Goal: Task Accomplishment & Management: Complete application form

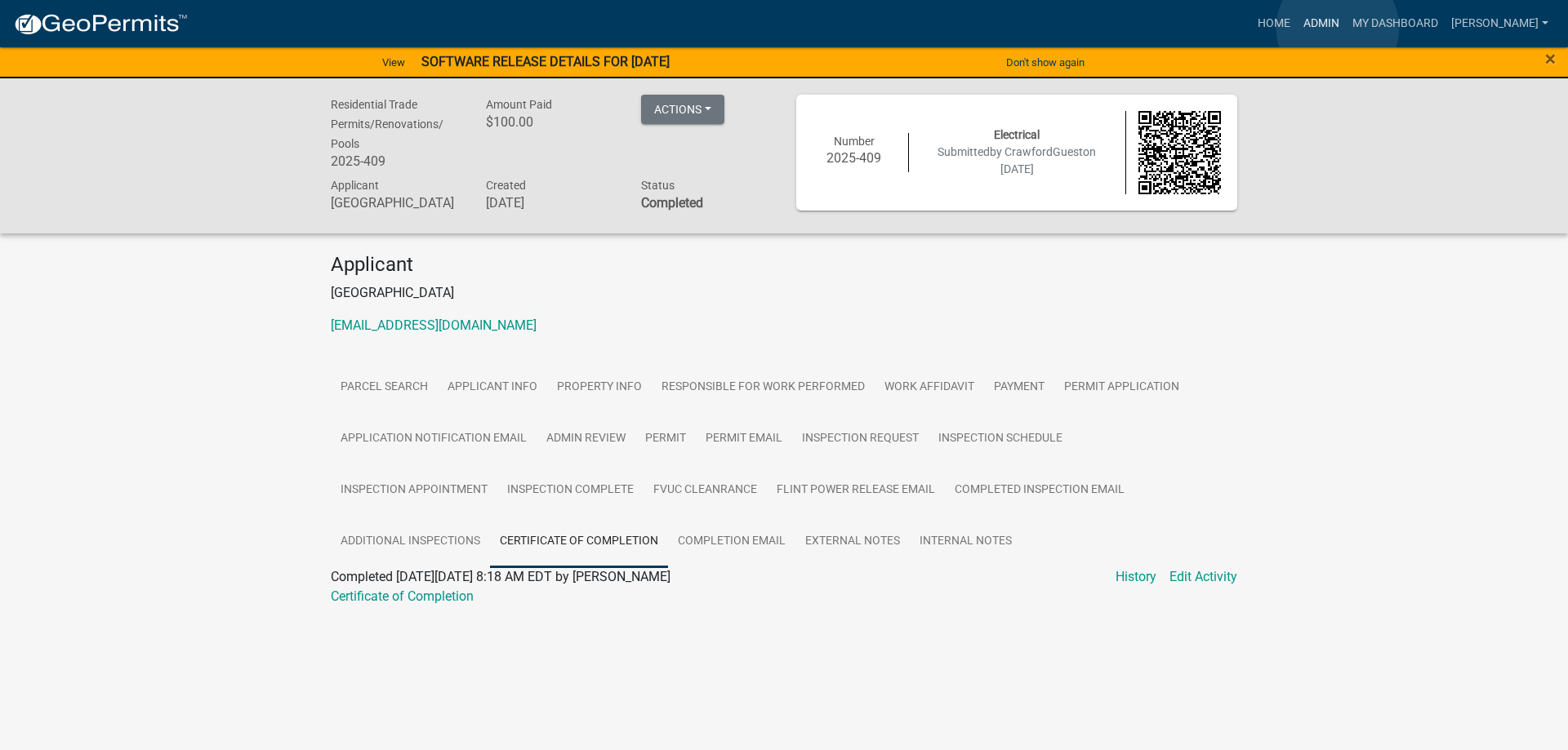
click at [1337, 27] on link "Admin" at bounding box center [1321, 24] width 49 height 31
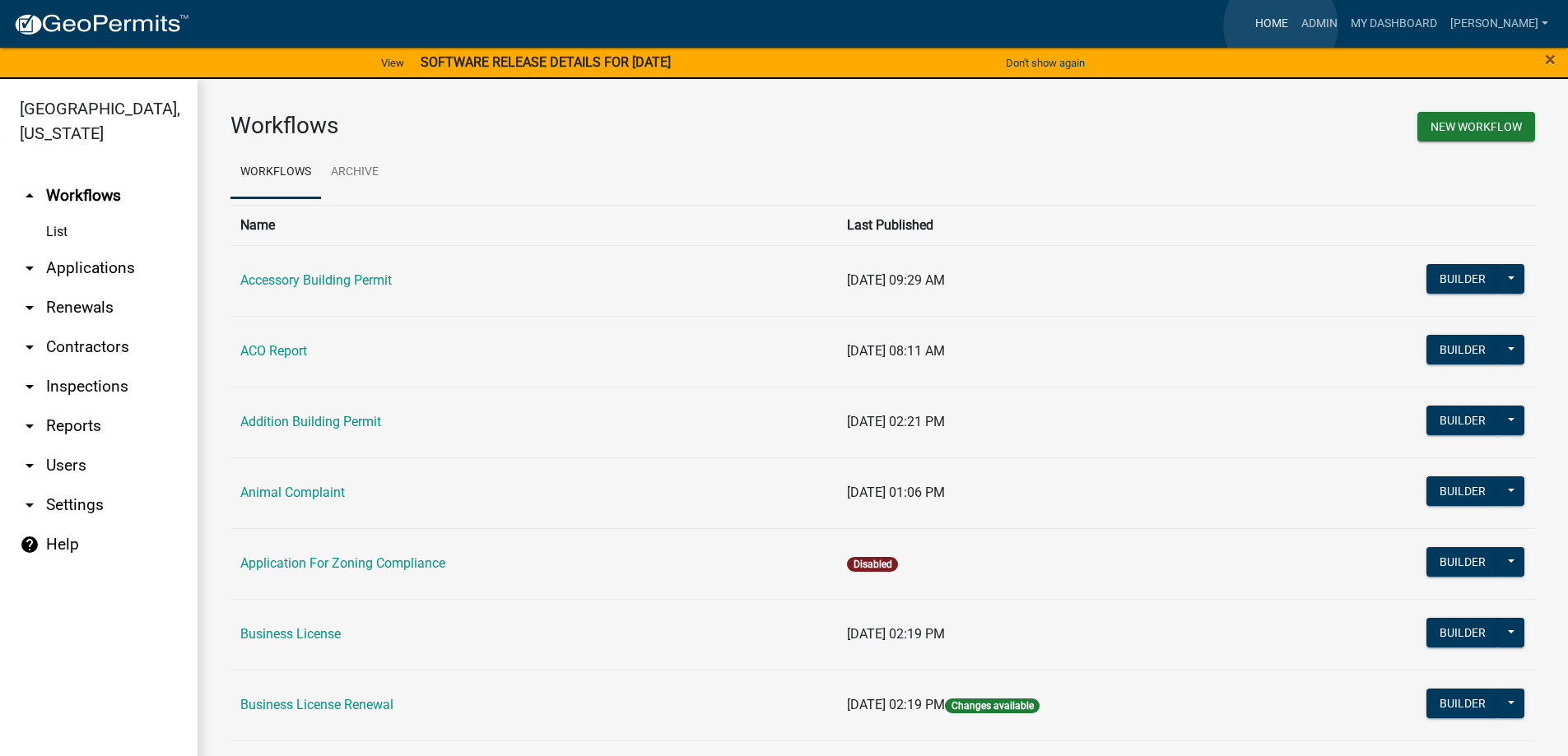
click at [1281, 27] on link "Home" at bounding box center [1271, 24] width 46 height 31
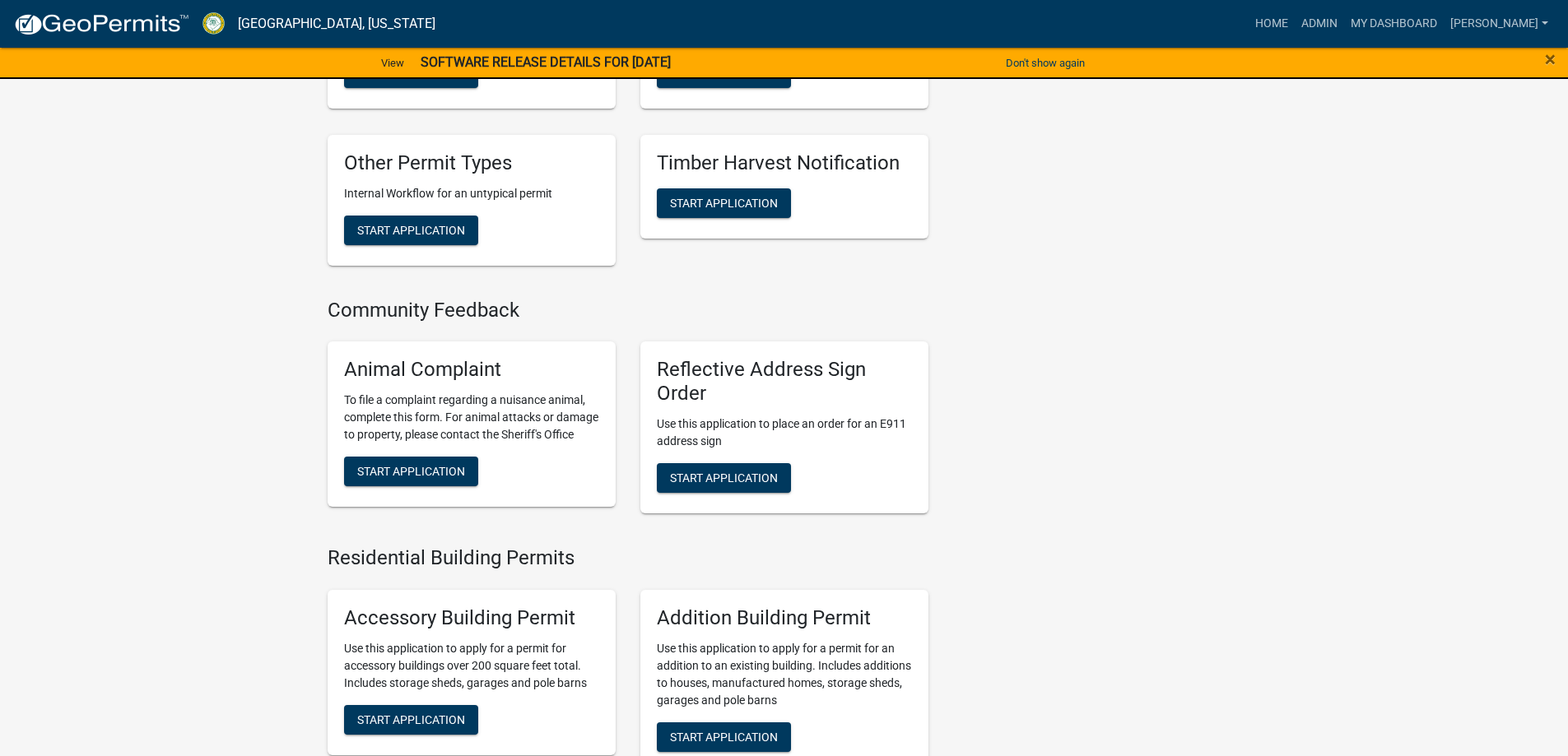
scroll to position [823, 0]
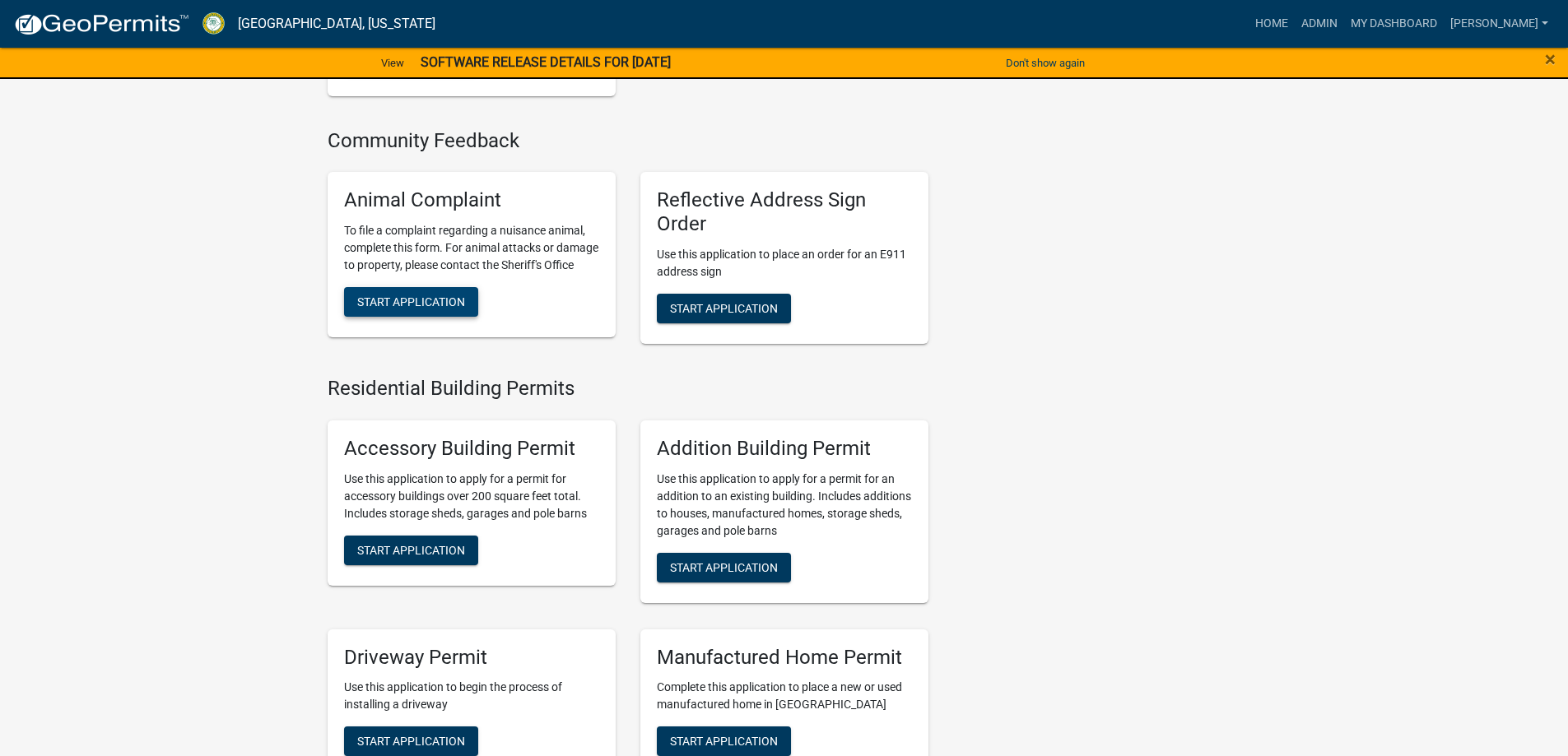
click at [453, 309] on span "Start Application" at bounding box center [411, 302] width 108 height 13
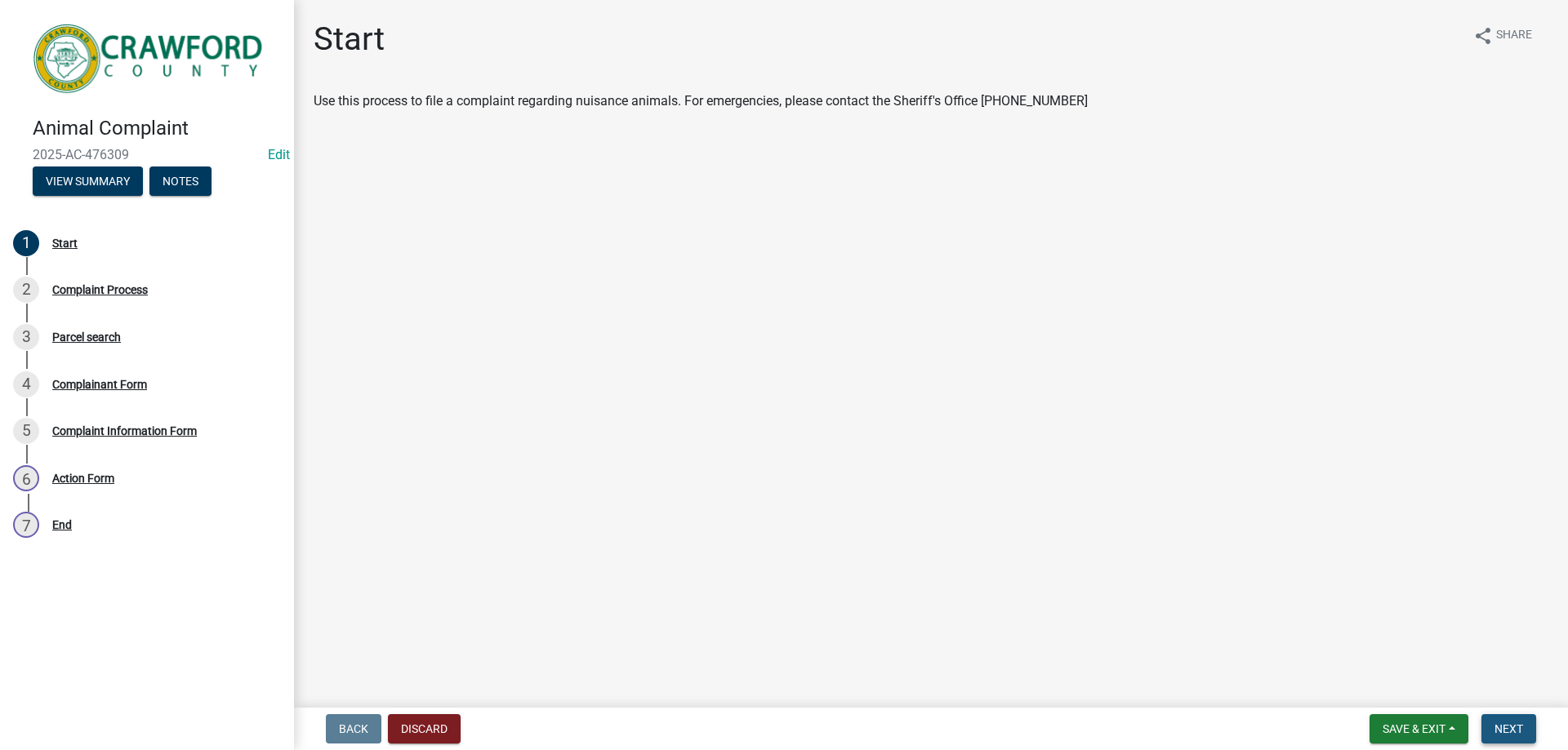
click at [1516, 729] on span "Next" at bounding box center [1508, 729] width 28 height 13
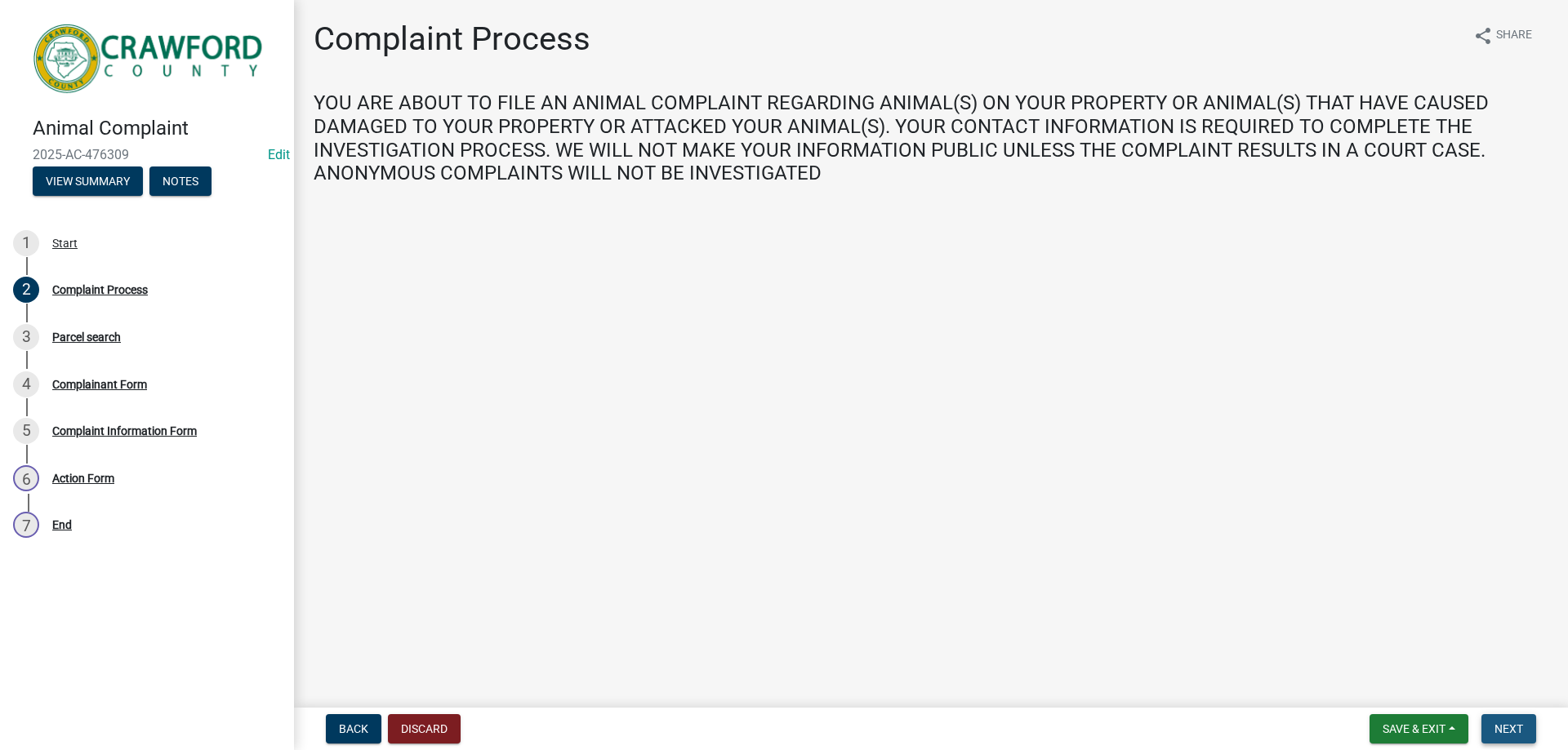
click at [1509, 725] on span "Next" at bounding box center [1508, 729] width 28 height 13
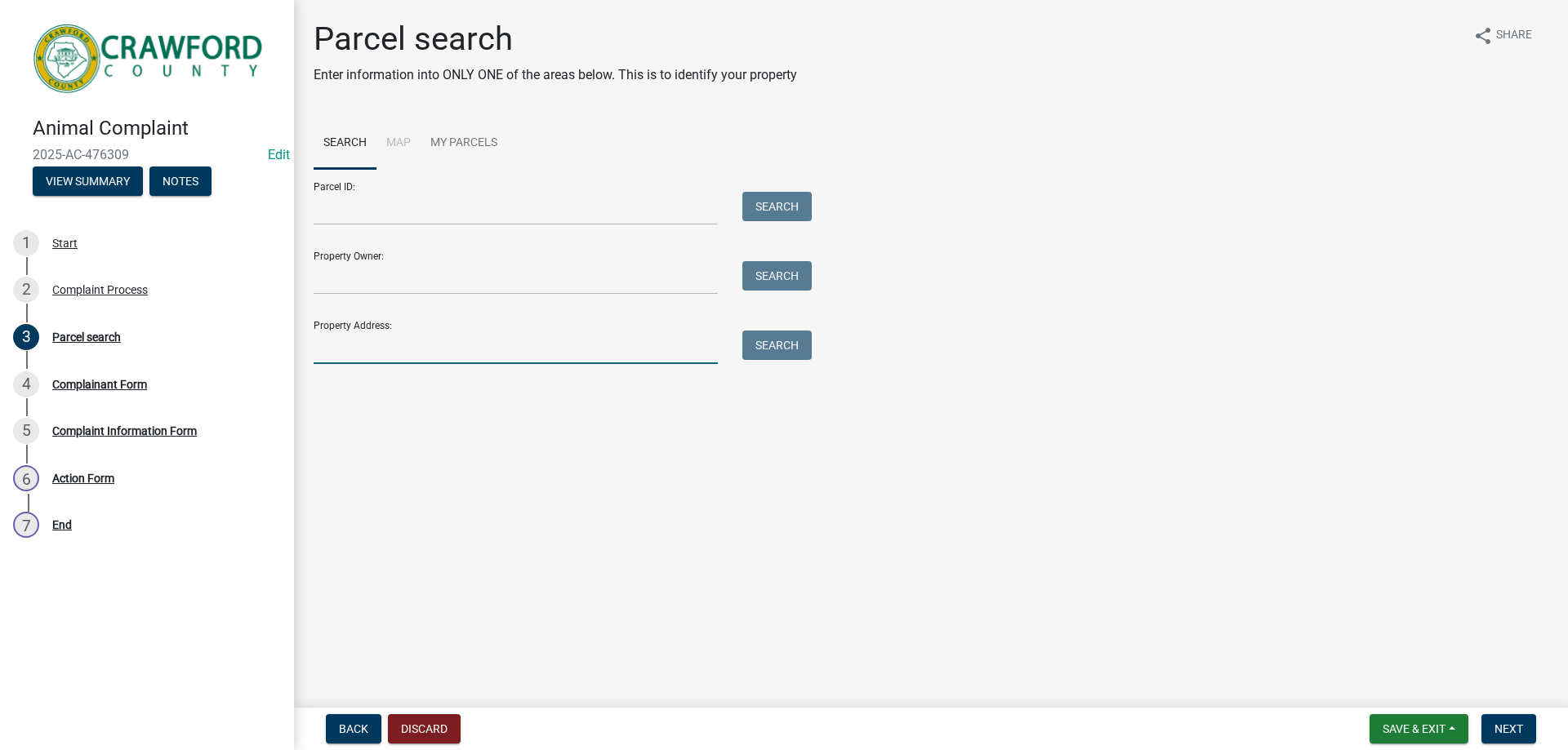
click at [411, 347] on input "Property Address:" at bounding box center [515, 346] width 404 height 33
type input "71"
click at [772, 346] on button "Search" at bounding box center [776, 344] width 69 height 29
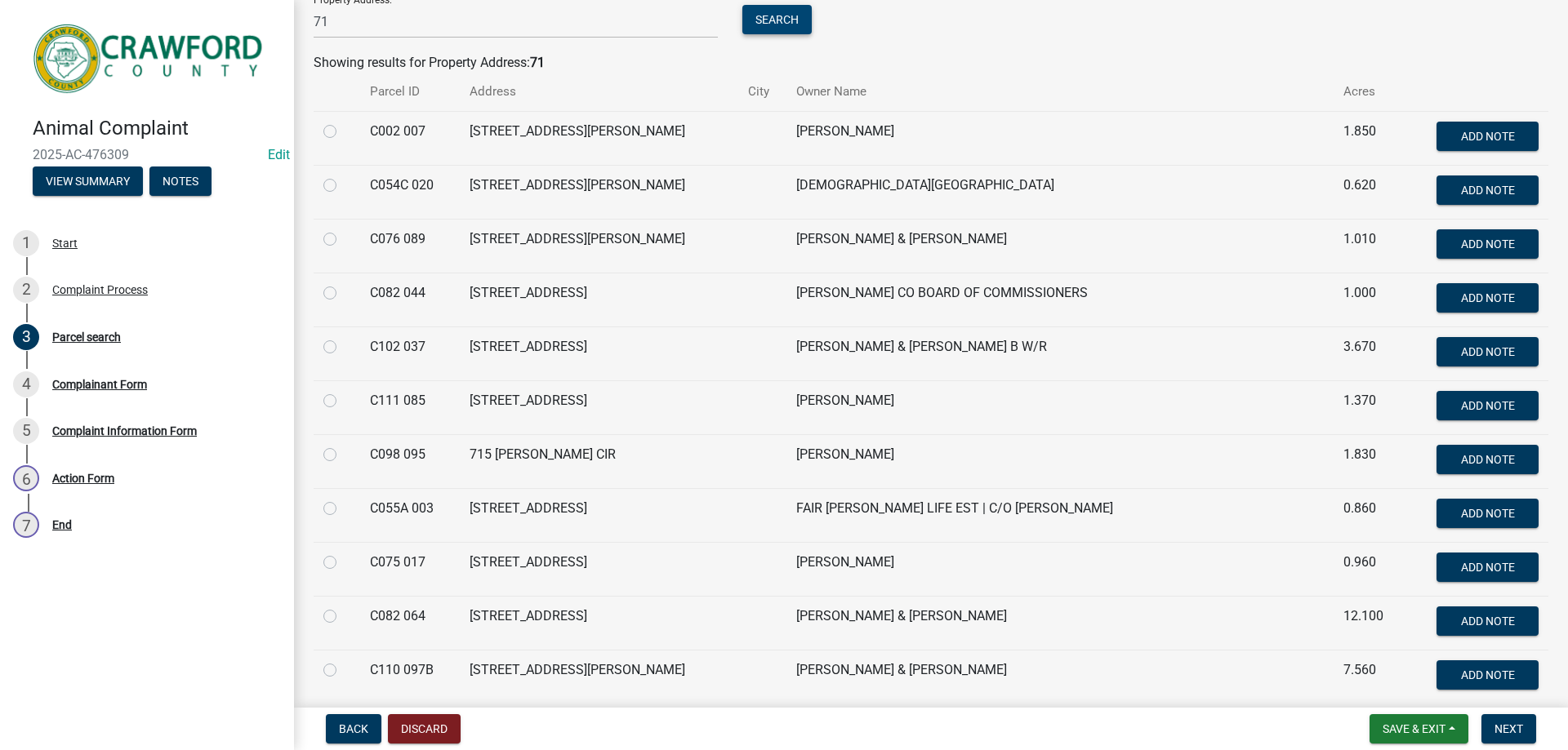
scroll to position [326, 0]
click at [343, 551] on label at bounding box center [343, 551] width 0 height 0
click at [343, 563] on 017 "radio" at bounding box center [347, 556] width 10 height 10
radio 017 "true"
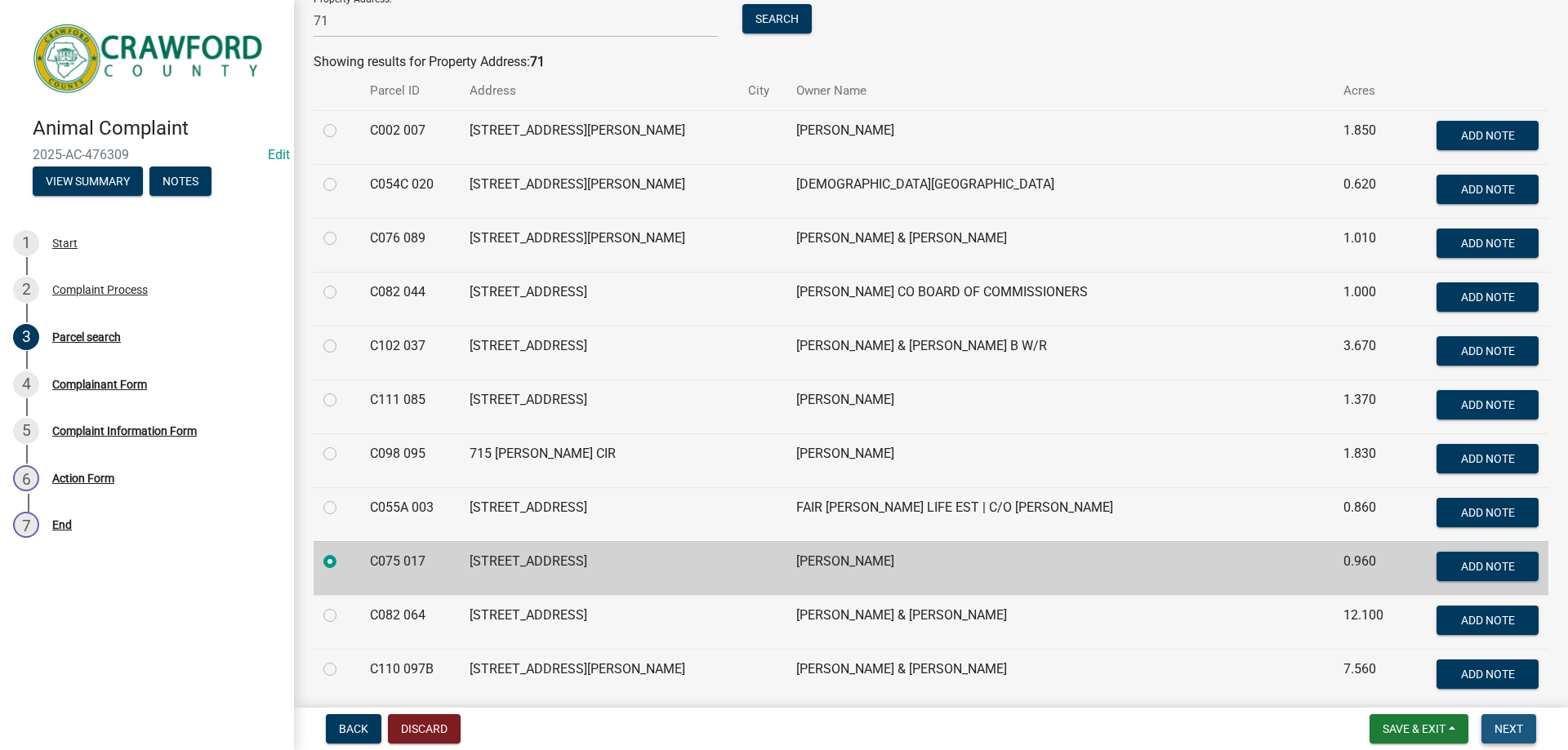
click at [1499, 729] on span "Next" at bounding box center [1508, 729] width 28 height 13
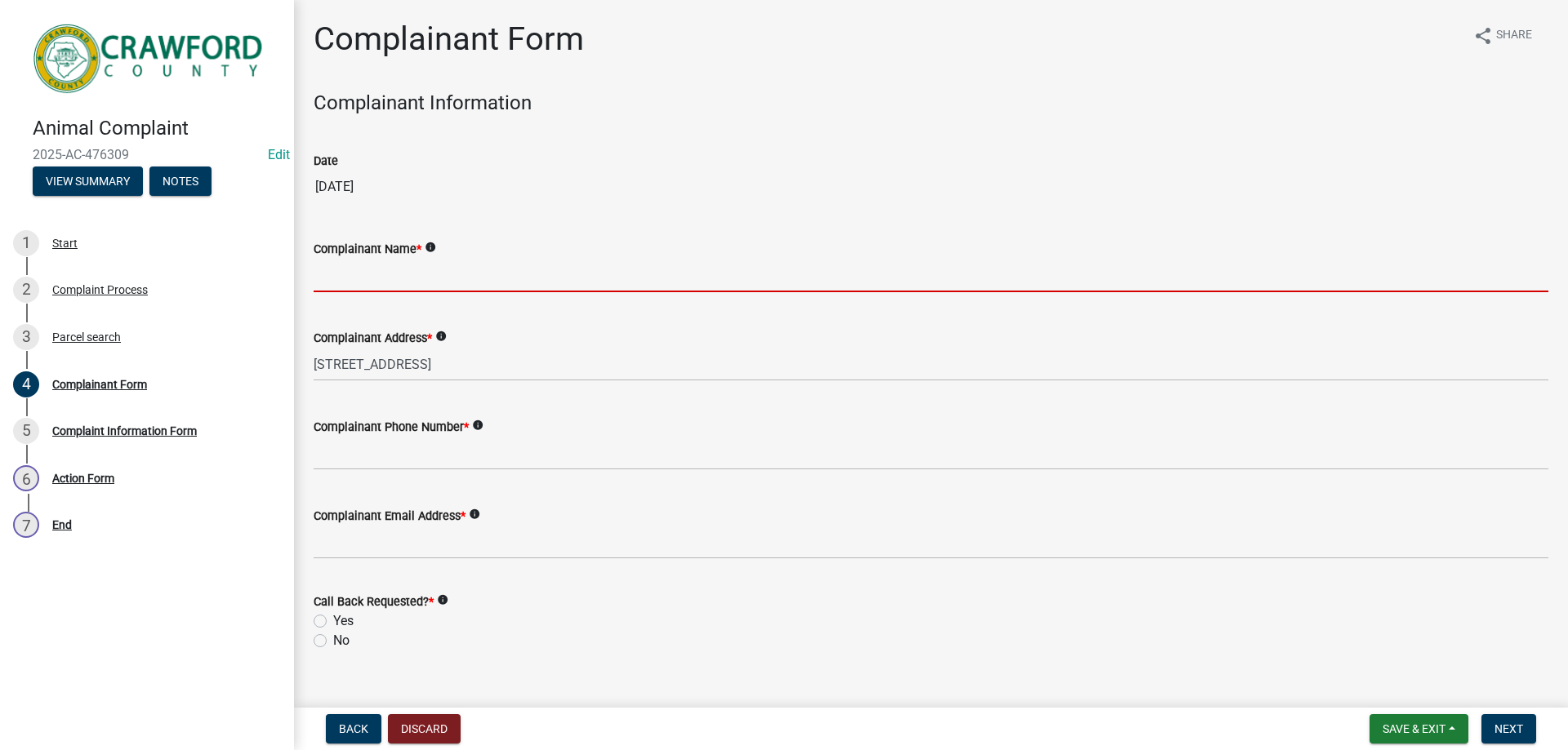
drag, startPoint x: 400, startPoint y: 271, endPoint x: 556, endPoint y: 298, distance: 158.3
click at [401, 271] on input "Complainant Name *" at bounding box center [930, 275] width 1235 height 33
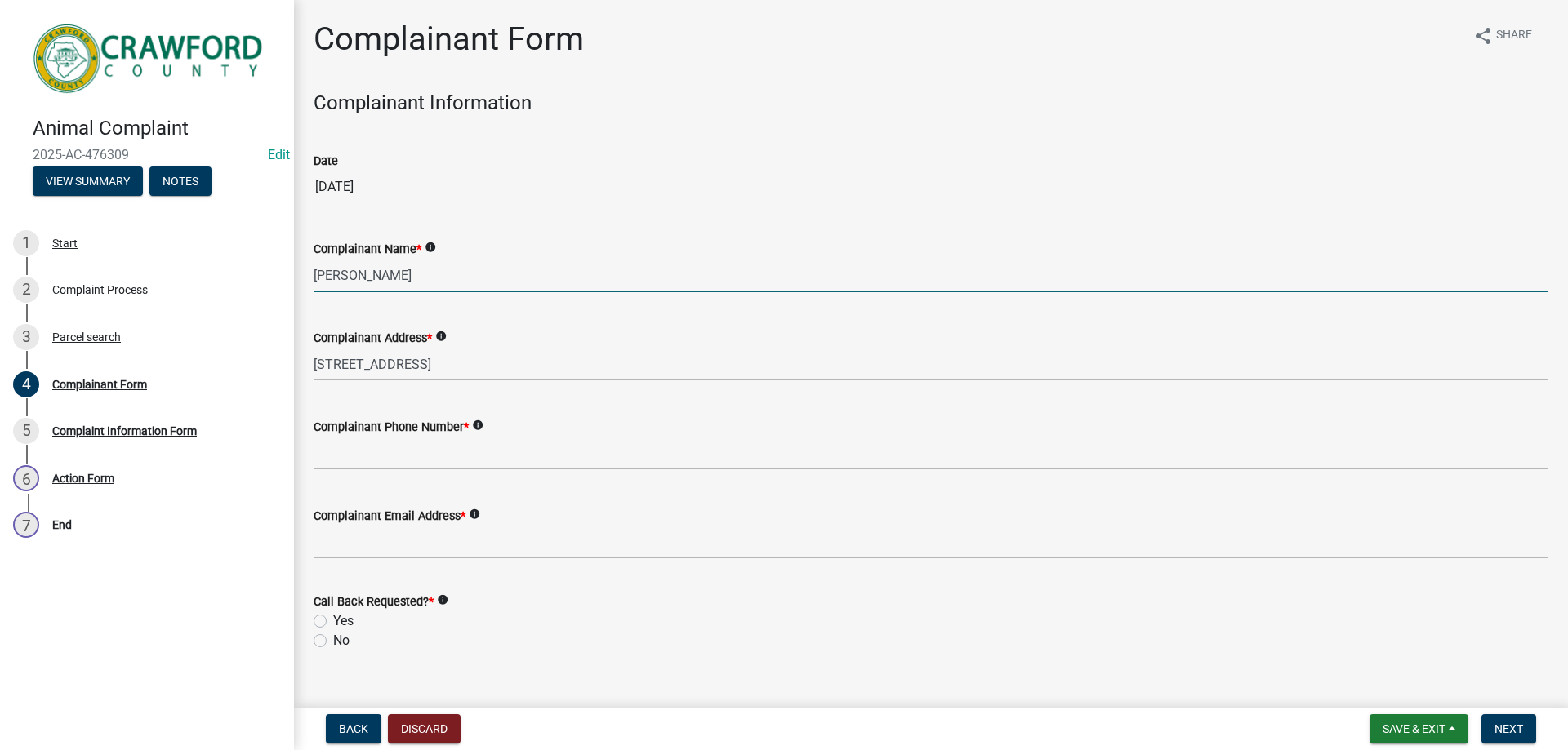
type input "[PERSON_NAME]"
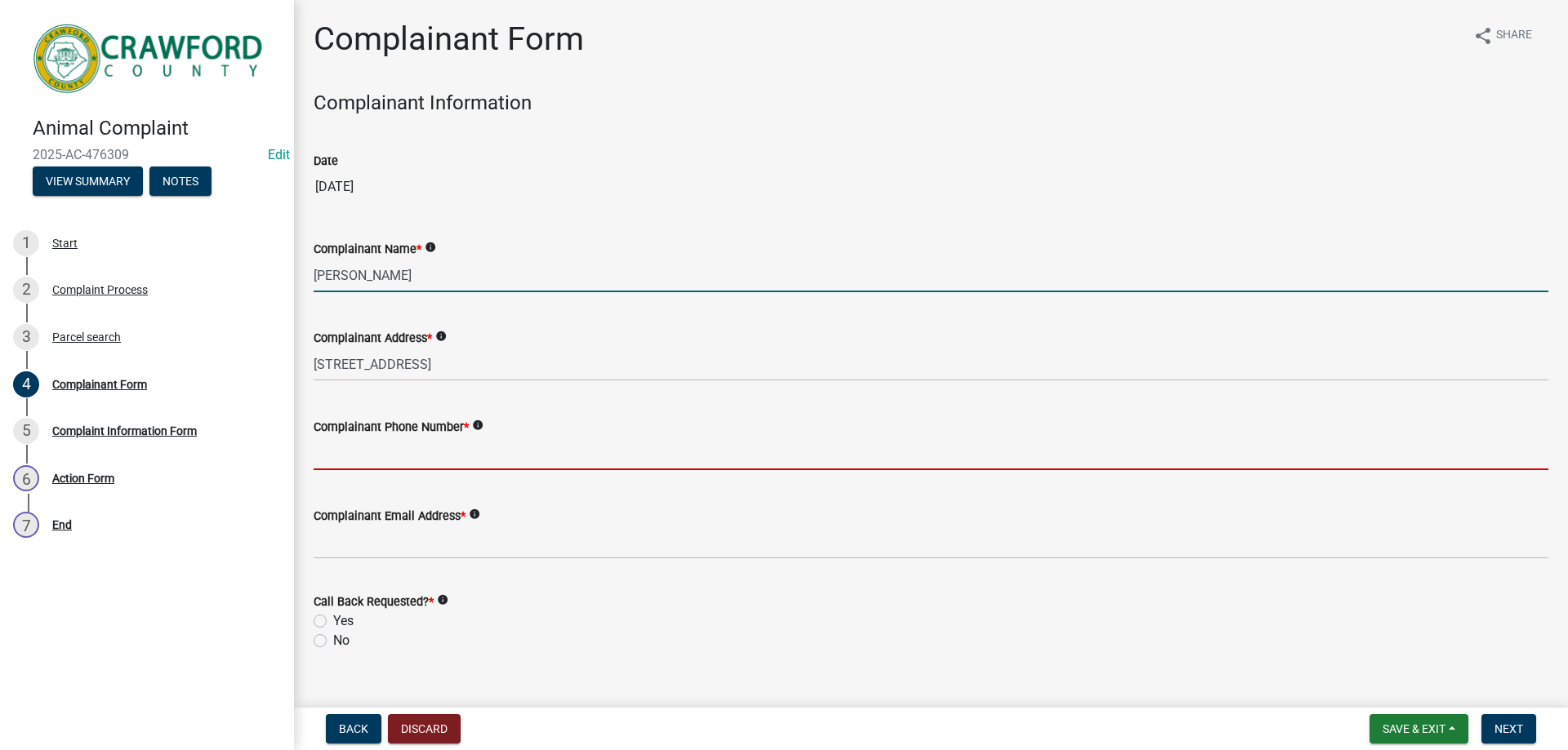
click at [434, 461] on input "Complainant Phone Number *" at bounding box center [930, 453] width 1235 height 33
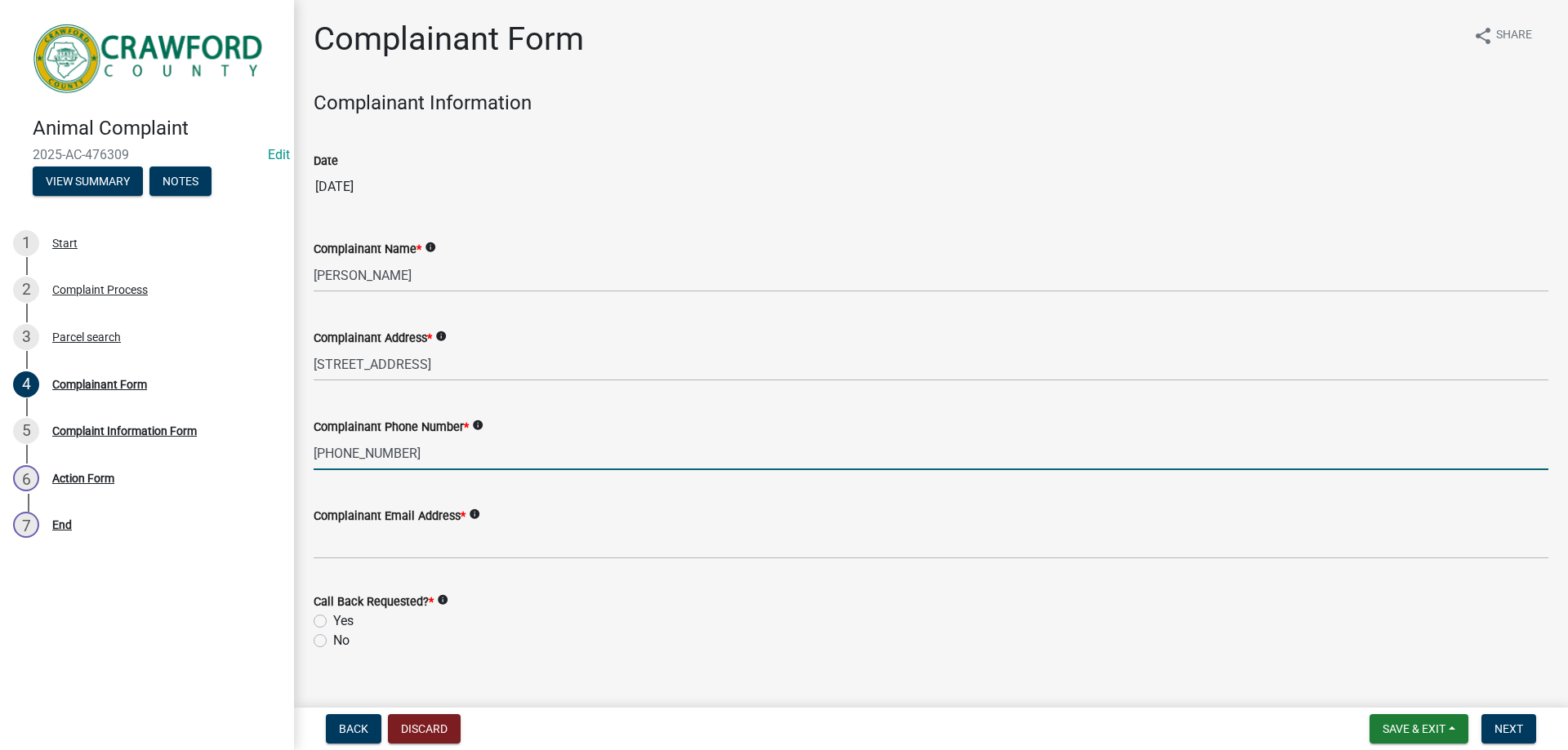
type input "[PHONE_NUMBER]"
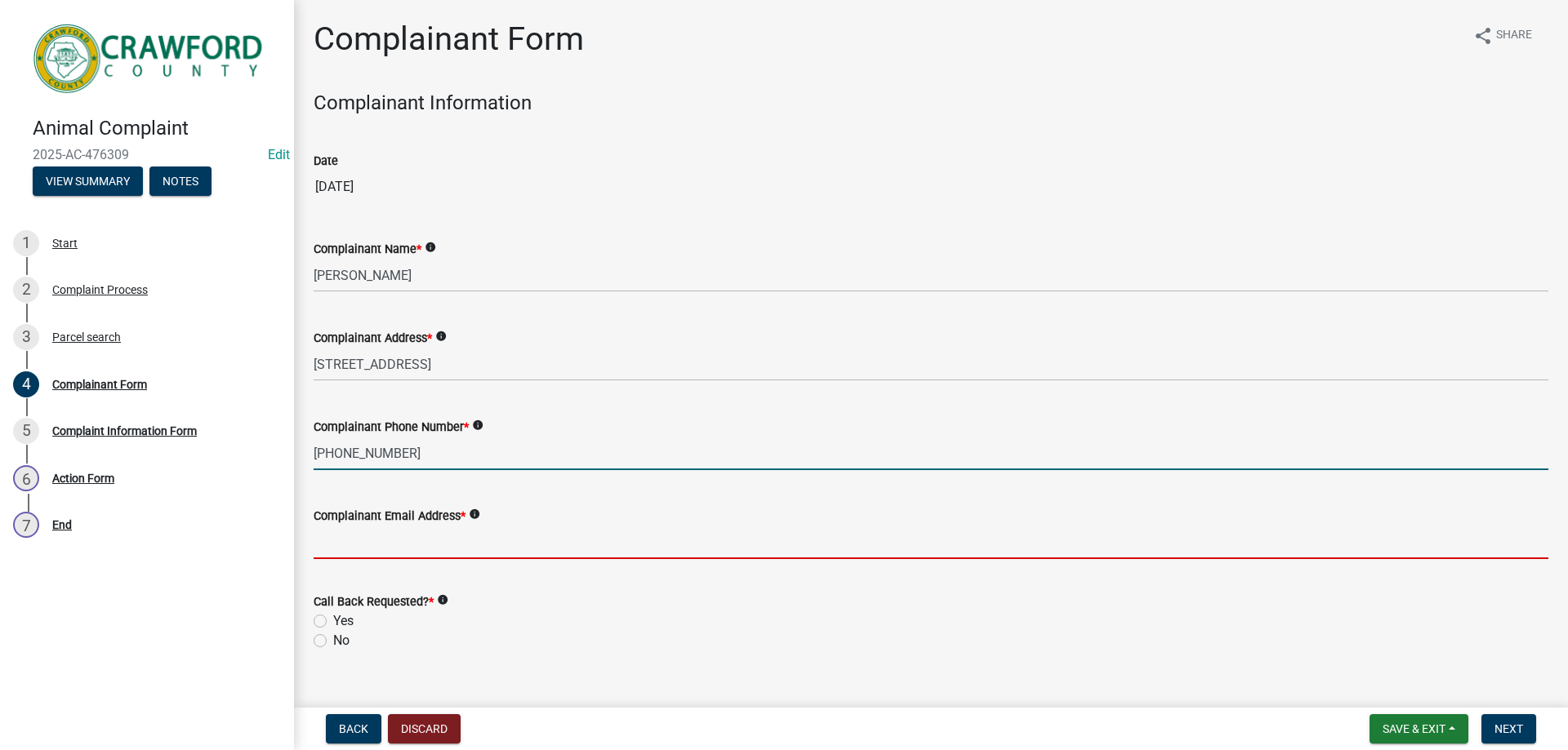
click at [438, 539] on input "Complainant Email Address *" at bounding box center [930, 542] width 1235 height 33
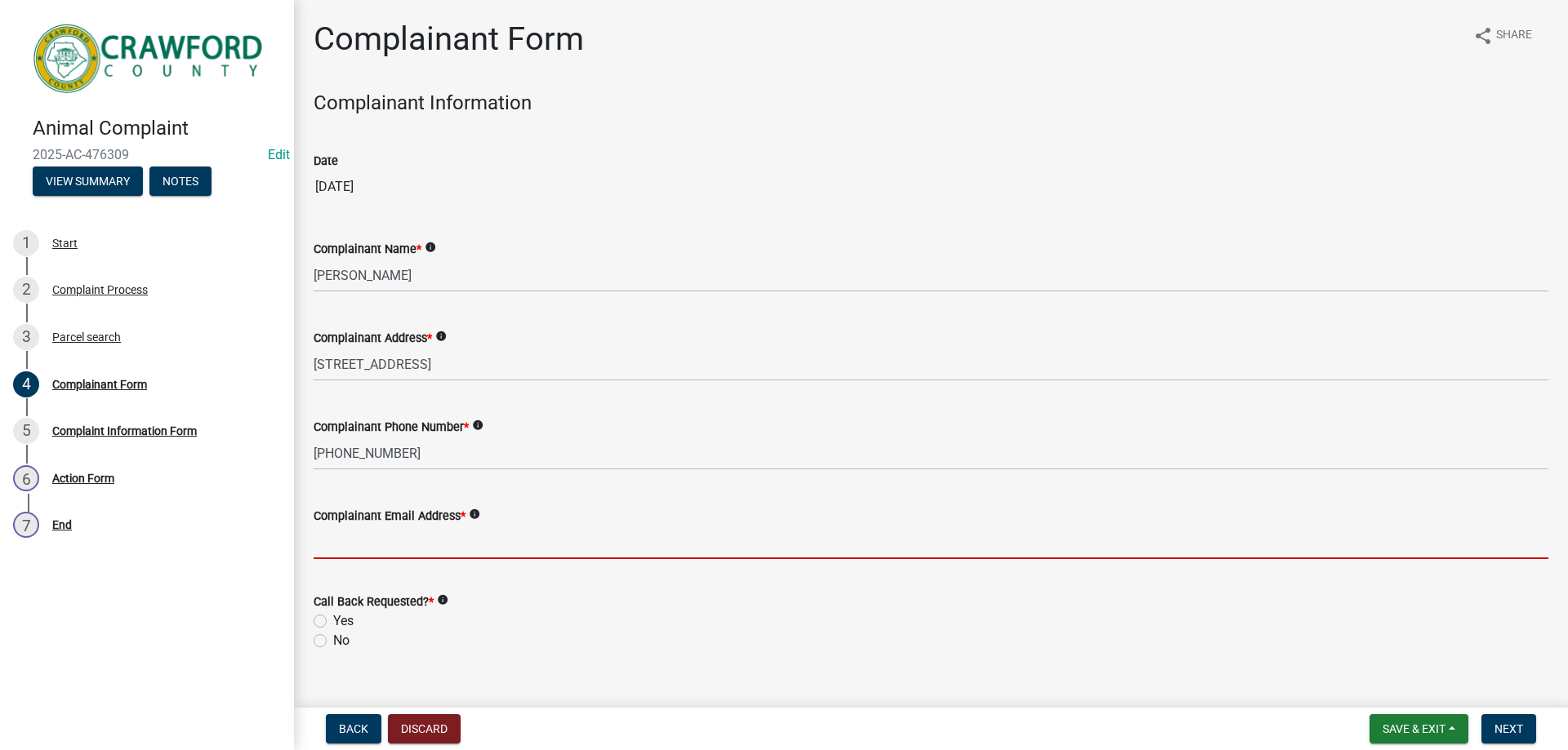
type input "[PERSON_NAME][EMAIL_ADDRESS][DOMAIN_NAME]"
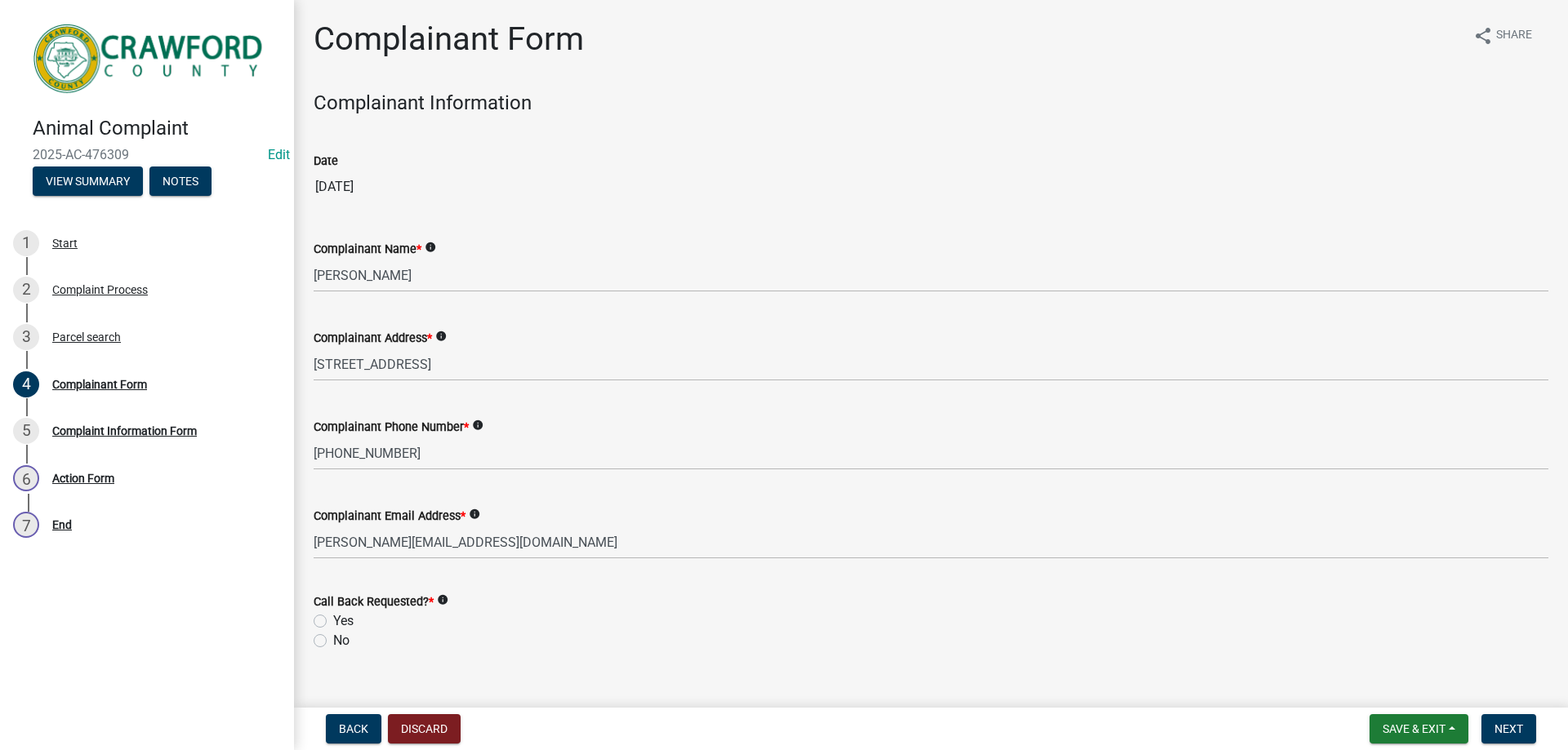
click at [333, 619] on label "Yes" at bounding box center [344, 620] width 21 height 20
click at [333, 619] on input "Yes" at bounding box center [338, 616] width 10 height 10
radio input "true"
click at [1501, 732] on span "Next" at bounding box center [1508, 729] width 28 height 13
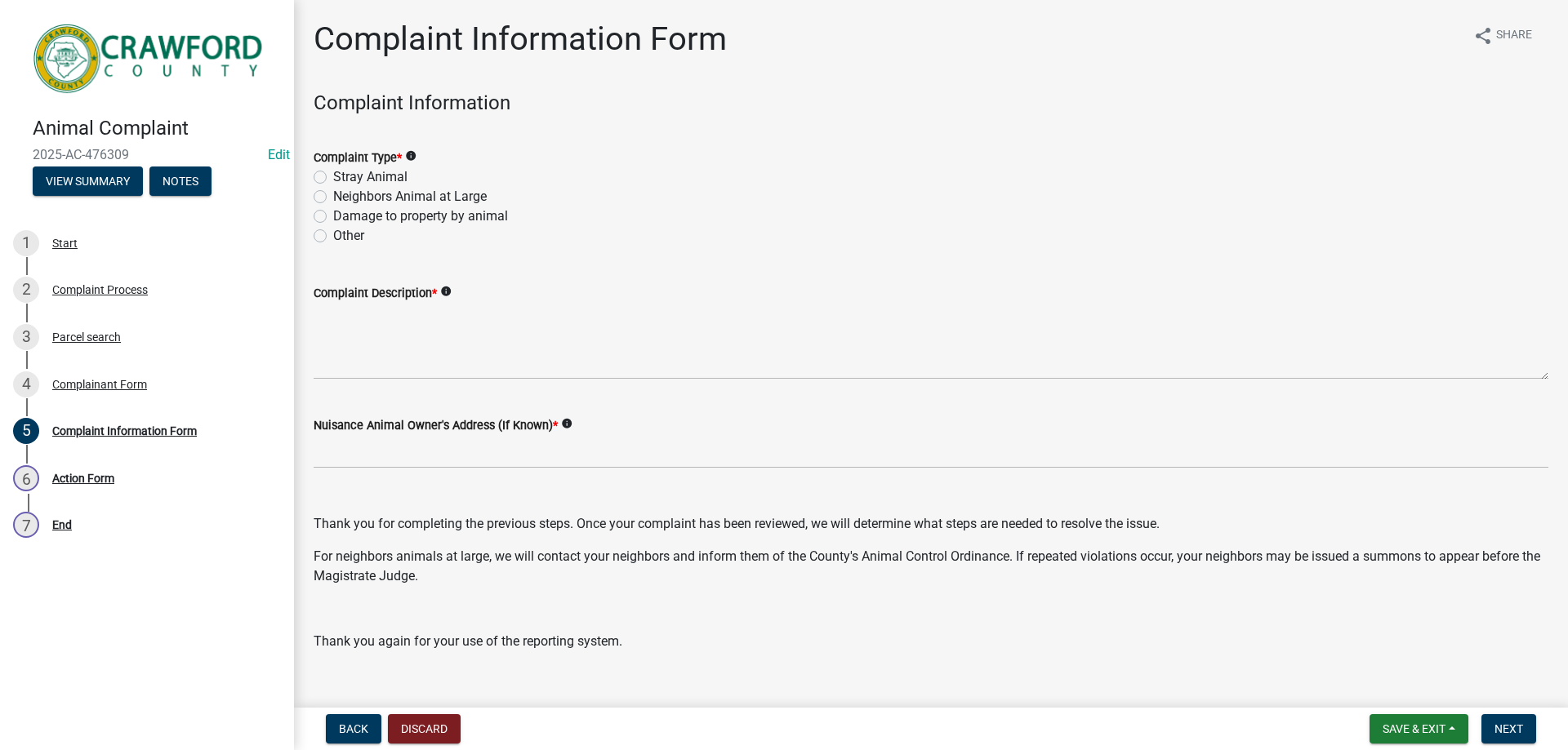
click at [360, 172] on label "Stray Animal" at bounding box center [370, 177] width 75 height 20
click at [344, 172] on input "Stray Animal" at bounding box center [338, 172] width 10 height 10
radio input "true"
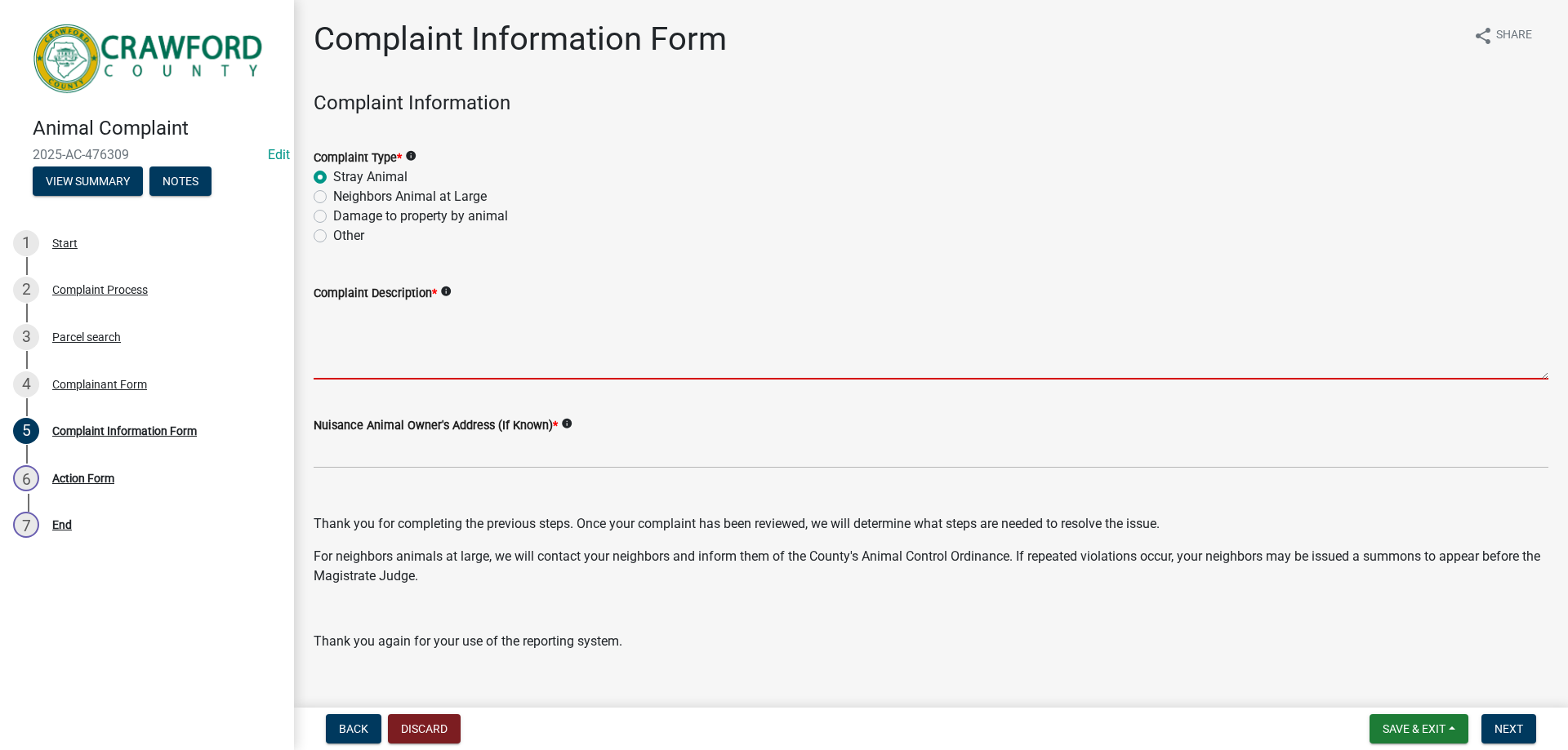
click at [400, 343] on textarea "Complaint Description *" at bounding box center [930, 340] width 1235 height 77
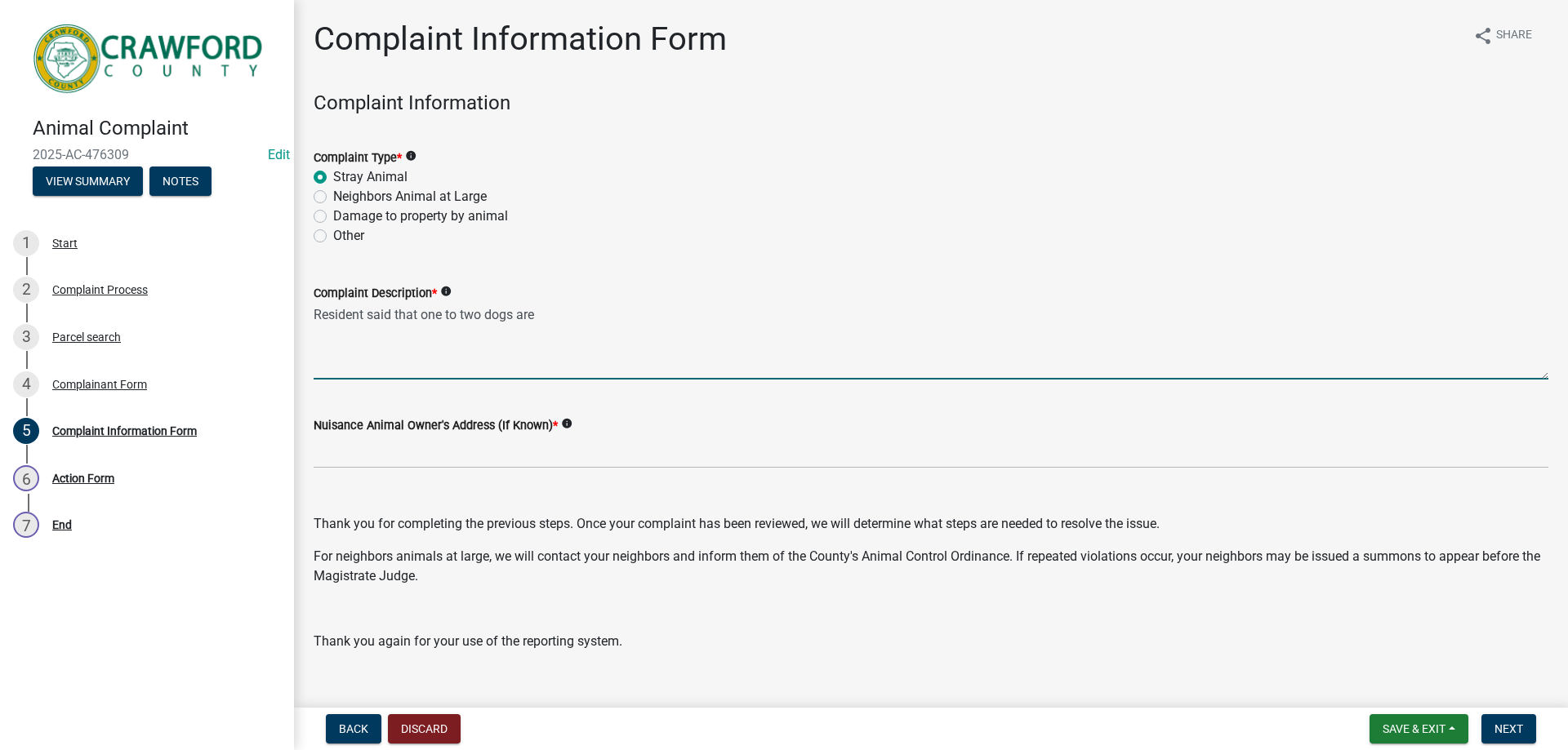
drag, startPoint x: 392, startPoint y: 318, endPoint x: 396, endPoint y: 324, distance: 7.2
click at [393, 323] on textarea "Resident said that one to two dogs are" at bounding box center [930, 340] width 1235 height 77
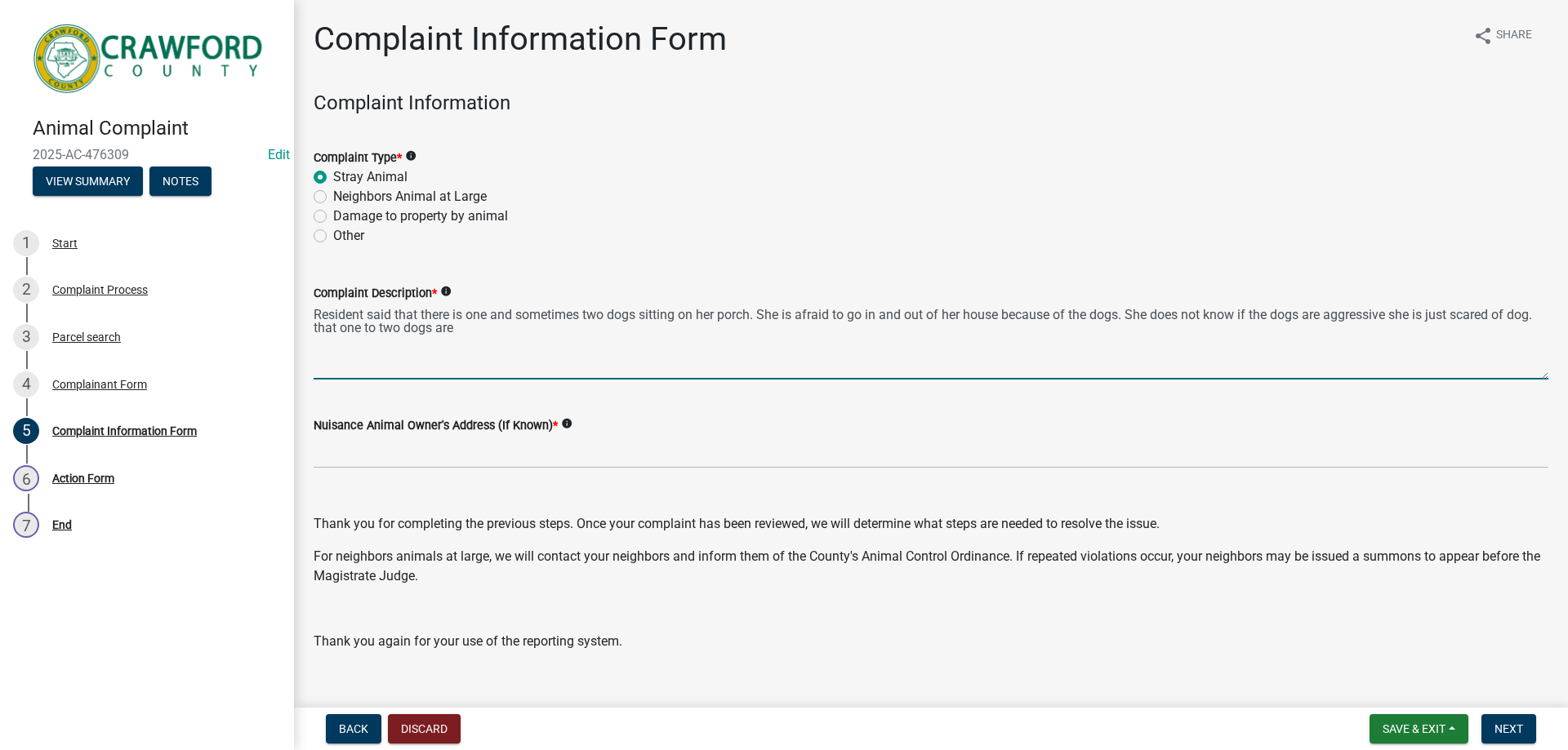
drag, startPoint x: 342, startPoint y: 327, endPoint x: 498, endPoint y: 337, distance: 156.3
click at [498, 337] on textarea "Resident said that there is one and sometimes two dogs sitting on her porch. Sh…" at bounding box center [930, 340] width 1235 height 77
type textarea "Resident said that there is one and sometimes two dogs sitting on her porch. Sh…"
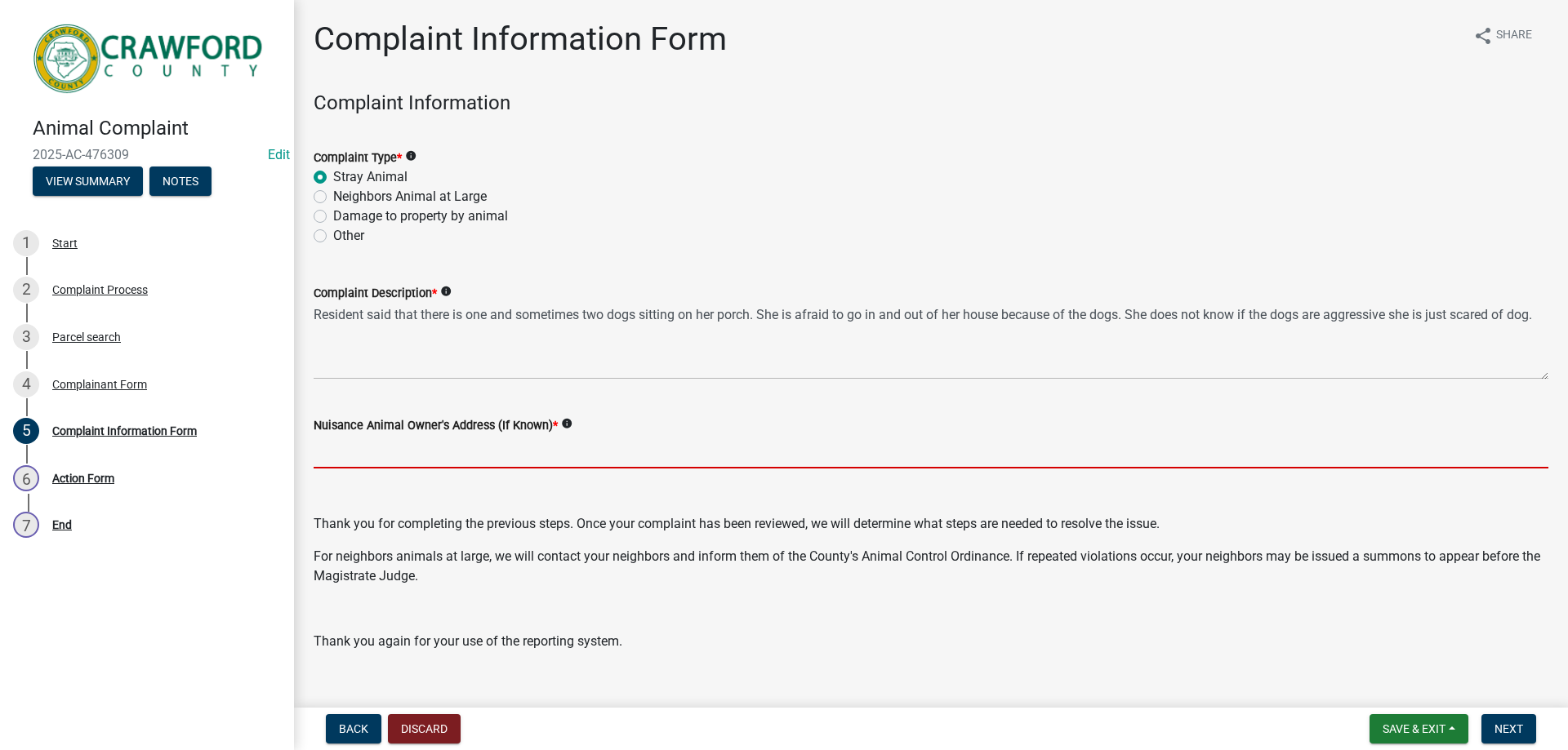
click at [443, 449] on input "Nuisance Animal Owner's Address (If Known) *" at bounding box center [930, 451] width 1235 height 33
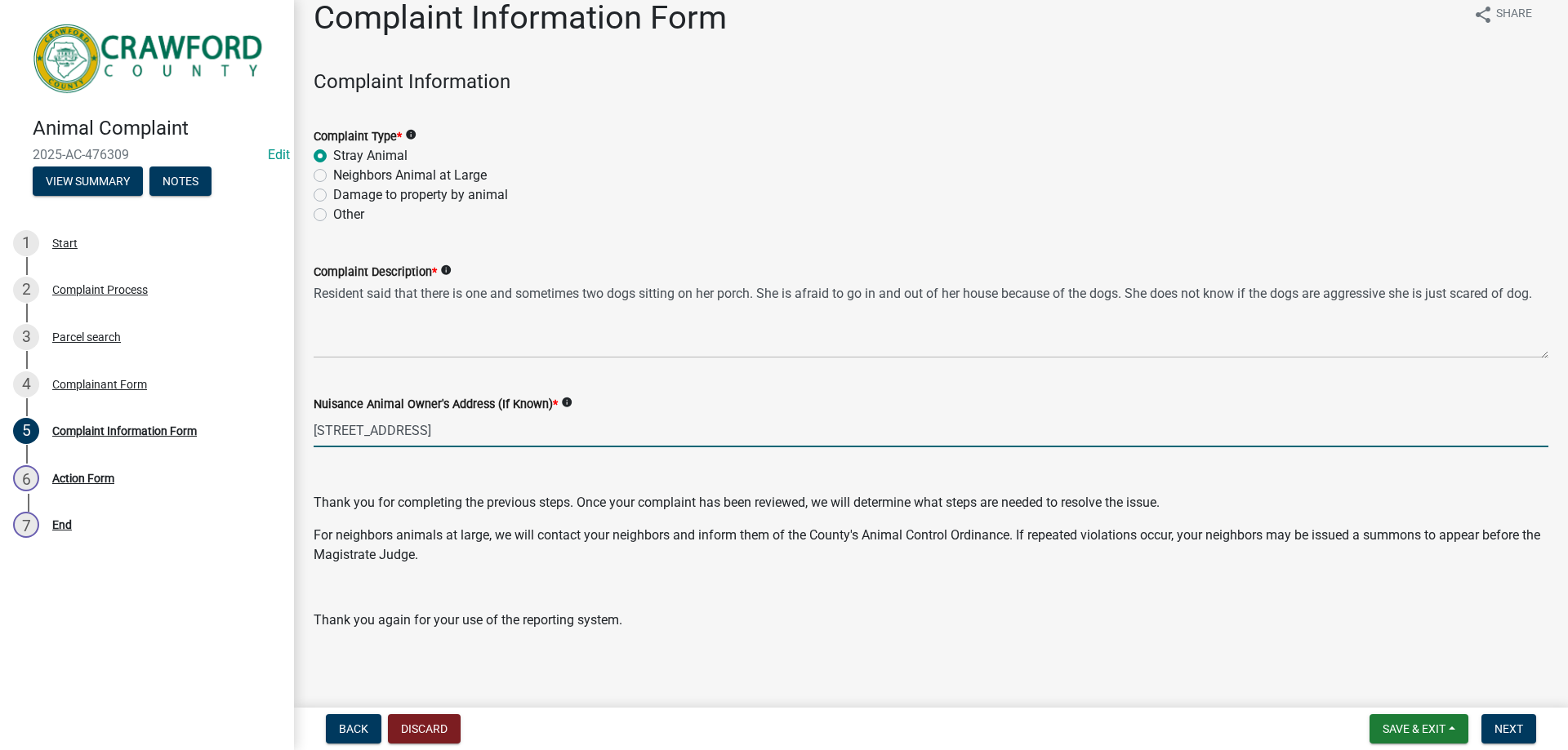
scroll to position [26, 0]
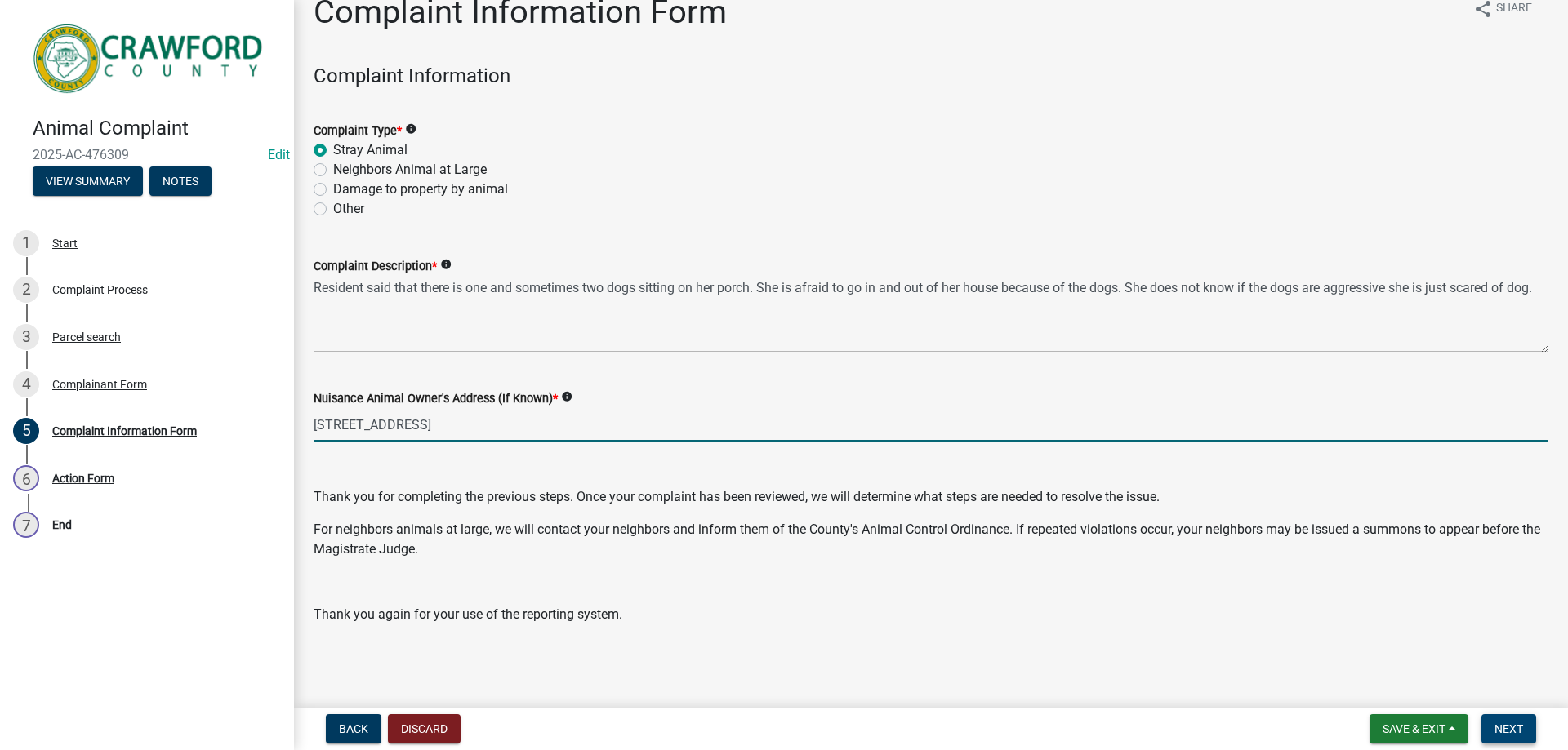
type input "[STREET_ADDRESS]"
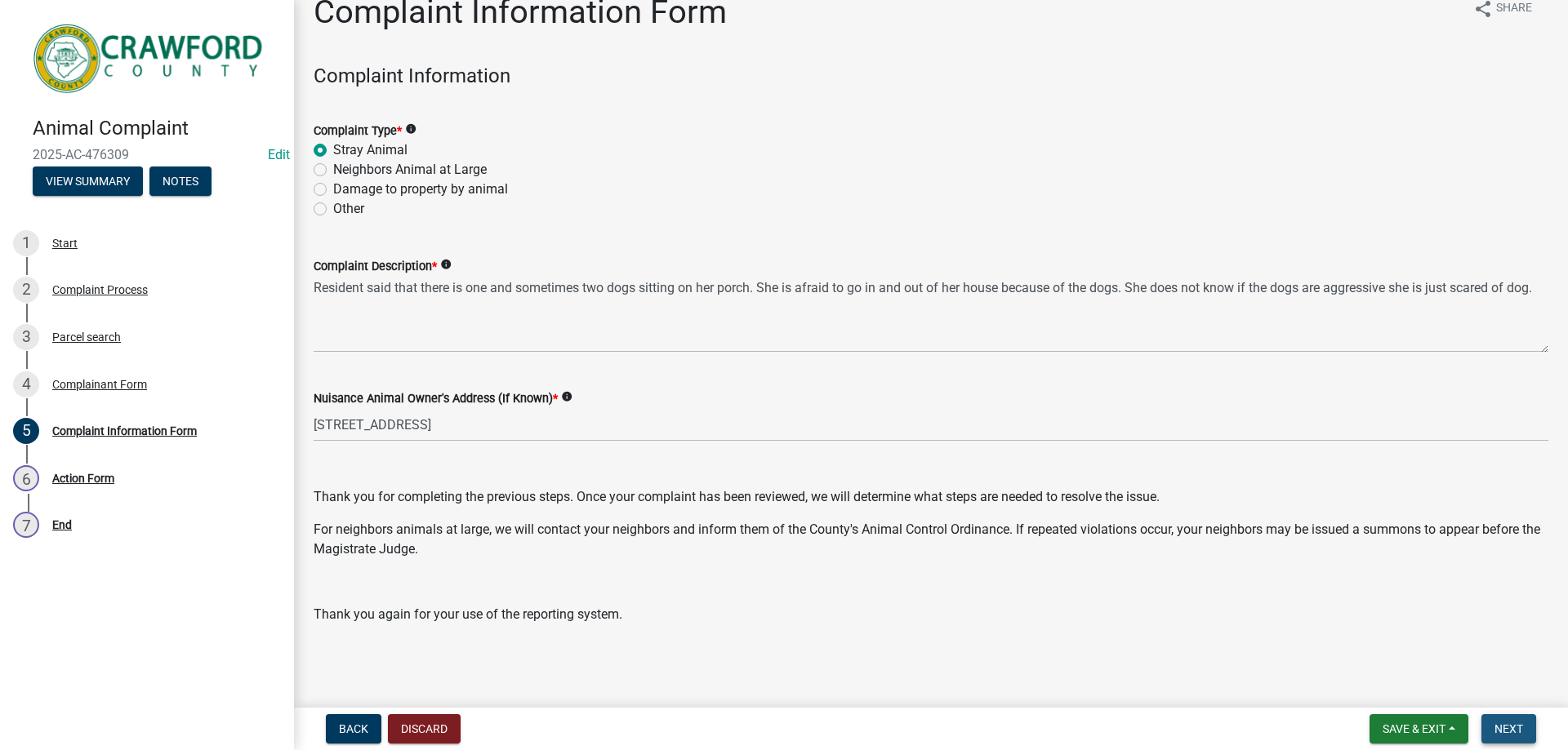
click at [1491, 726] on button "Next" at bounding box center [1508, 728] width 55 height 29
